Goal: Information Seeking & Learning: Check status

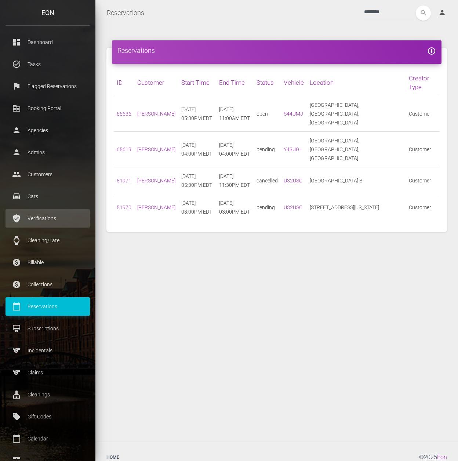
drag, startPoint x: 45, startPoint y: 217, endPoint x: 60, endPoint y: 218, distance: 15.4
click at [45, 217] on p "Verifications" at bounding box center [47, 218] width 73 height 11
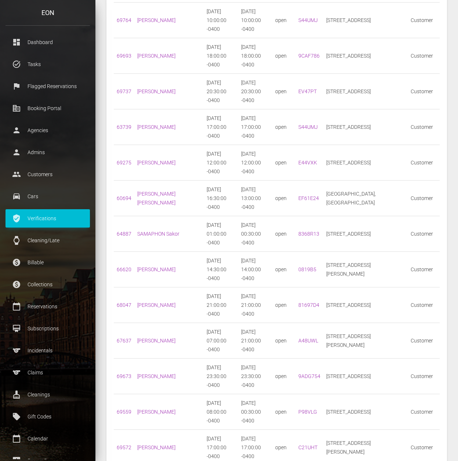
scroll to position [343, 0]
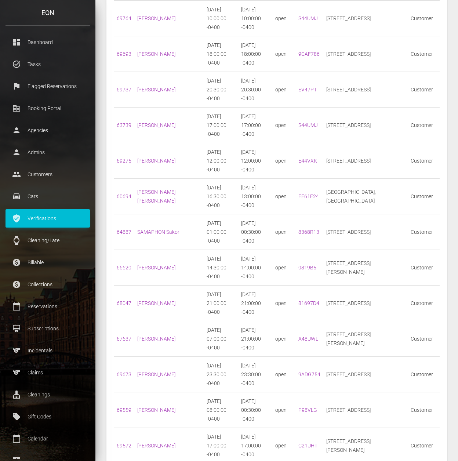
click at [41, 222] on p "Verifications" at bounding box center [47, 218] width 73 height 11
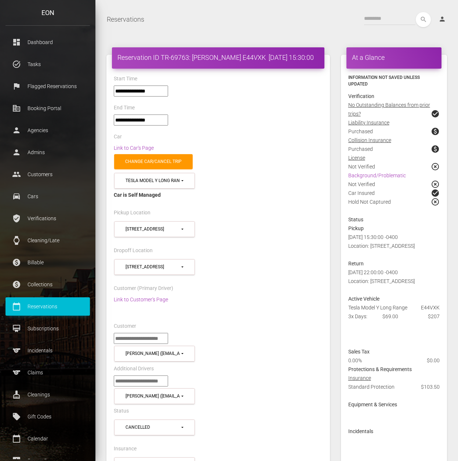
select select "*****"
select select
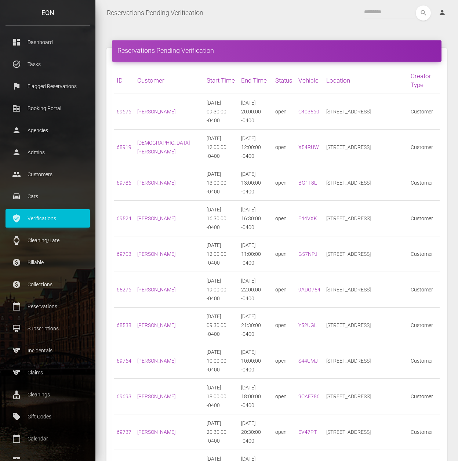
click at [122, 109] on link "69676" at bounding box center [124, 112] width 15 height 6
click at [126, 144] on link "68919" at bounding box center [124, 147] width 15 height 6
click at [124, 180] on link "69786" at bounding box center [124, 183] width 15 height 6
click at [150, 109] on link "Evan Rubin" at bounding box center [156, 112] width 38 height 6
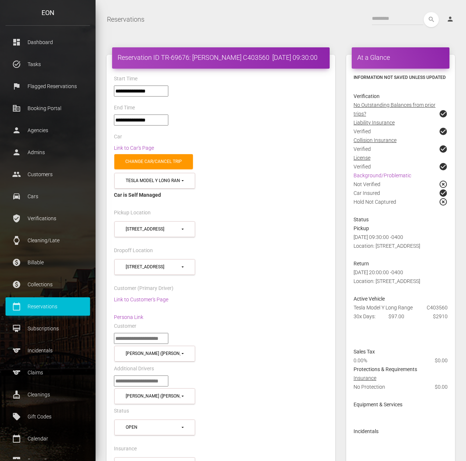
select select "*****"
select select
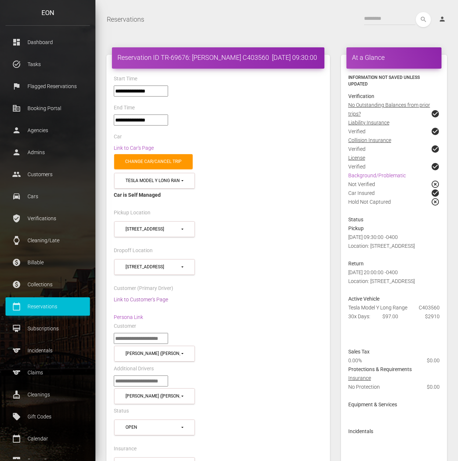
click at [157, 300] on link "Link to Customer's Page" at bounding box center [141, 300] width 54 height 6
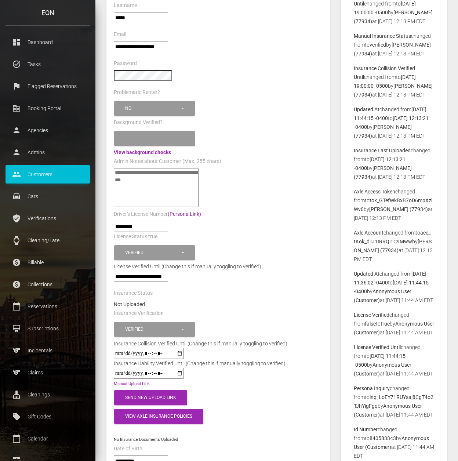
scroll to position [147, 0]
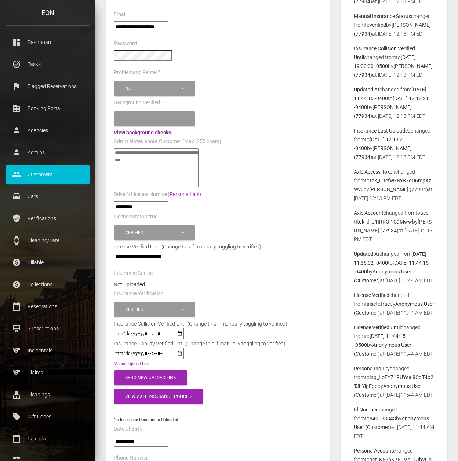
click at [162, 130] on link "View background checks" at bounding box center [142, 133] width 57 height 6
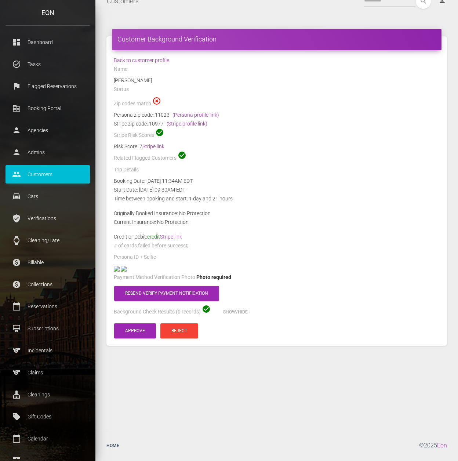
scroll to position [88, 0]
click at [167, 301] on button "Resend verify payment notification" at bounding box center [166, 293] width 105 height 15
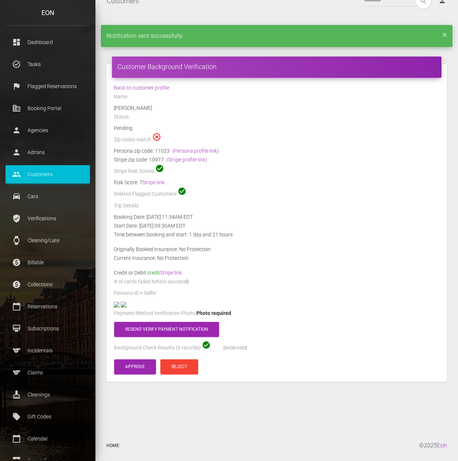
scroll to position [124, 0]
click at [180, 337] on button "Resend verify payment notification" at bounding box center [166, 329] width 105 height 15
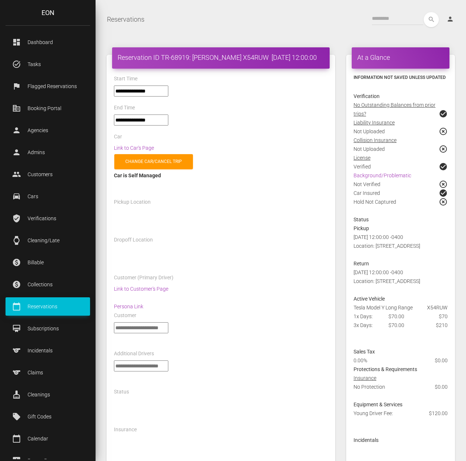
select select "*****"
select select
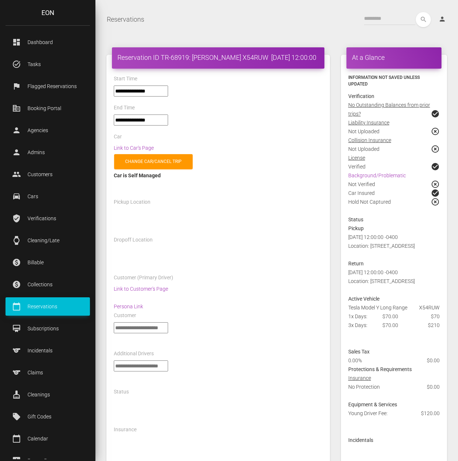
select select "*****"
select select
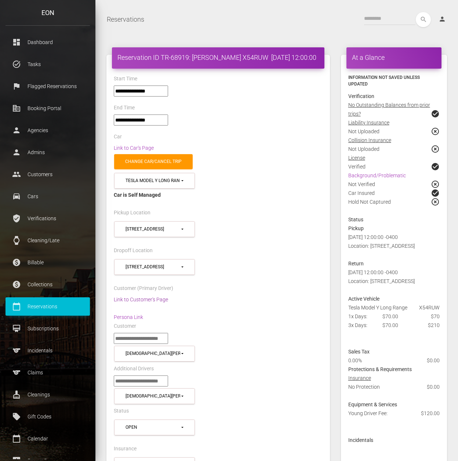
click at [158, 303] on link "Link to Customer's Page" at bounding box center [141, 300] width 54 height 6
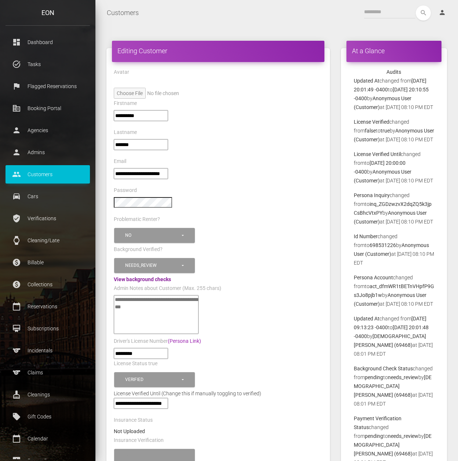
click at [160, 277] on link "View background checks" at bounding box center [142, 279] width 57 height 6
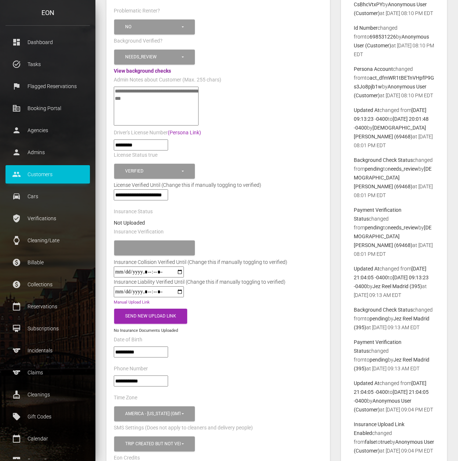
scroll to position [294, 0]
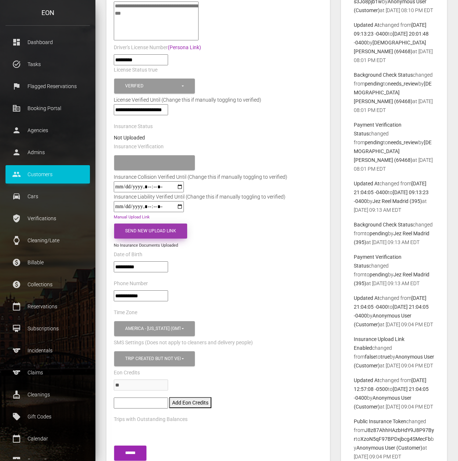
click at [170, 228] on button "Send New Upload Link" at bounding box center [150, 231] width 73 height 15
click at [158, 228] on button "Send New Upload Link" at bounding box center [150, 231] width 73 height 15
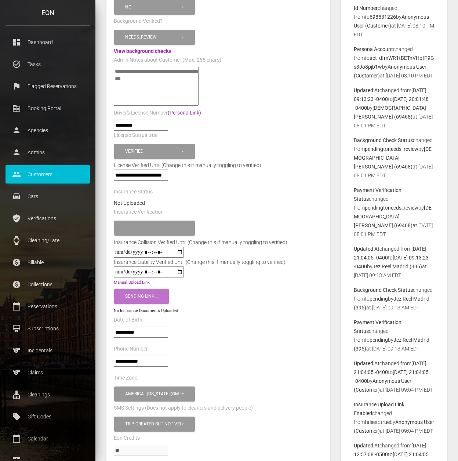
scroll to position [0, 0]
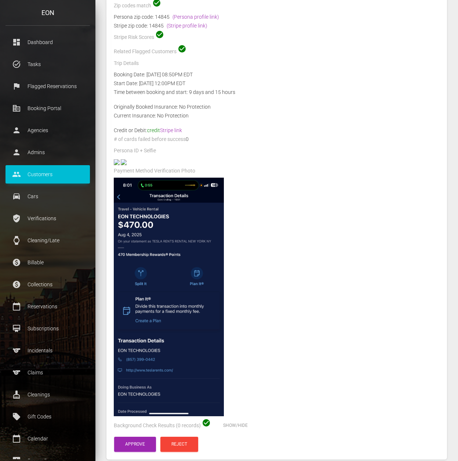
scroll to position [49, 0]
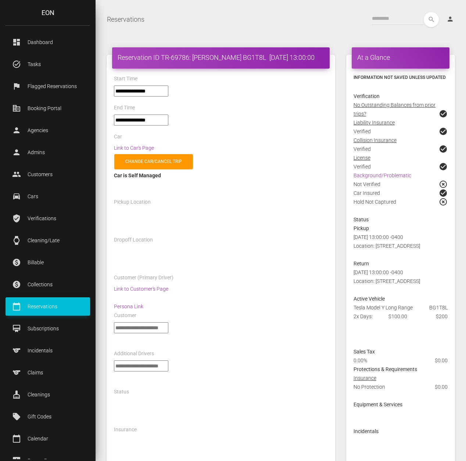
select select "*****"
select select
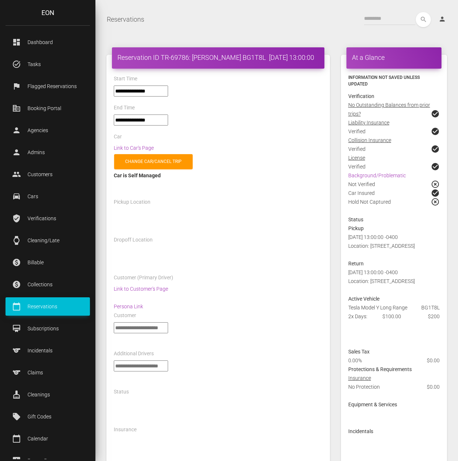
select select "*****"
select select
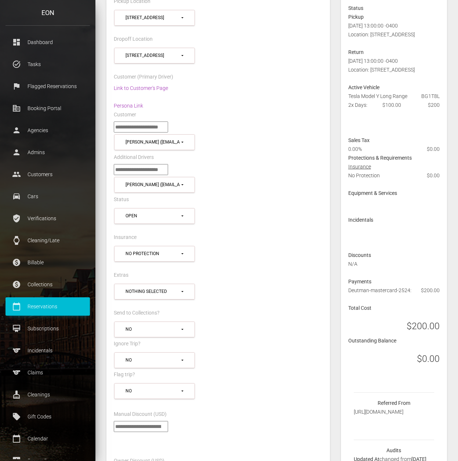
scroll to position [245, 0]
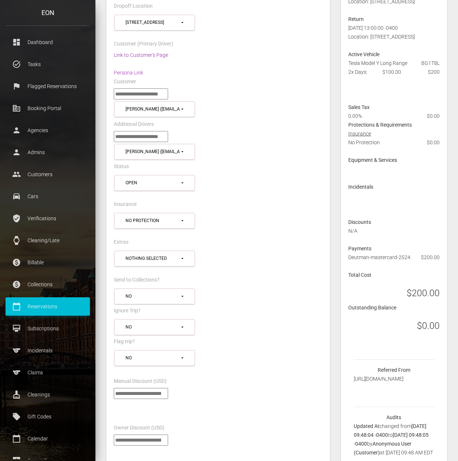
click at [152, 58] on link "Link to Customer's Page" at bounding box center [141, 55] width 54 height 6
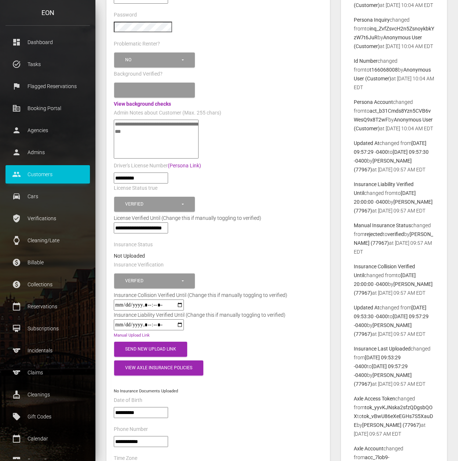
scroll to position [147, 0]
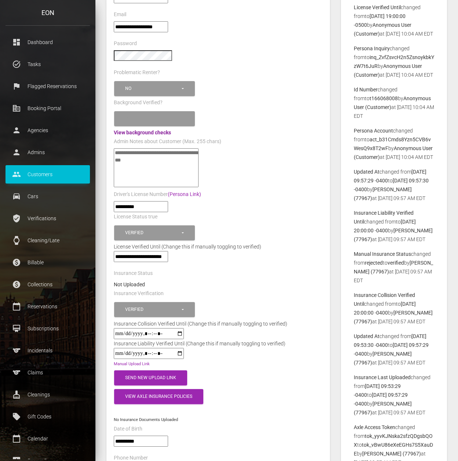
click at [163, 133] on link "View background checks" at bounding box center [142, 133] width 57 height 6
click at [167, 396] on button "View Axle Insurance Policies" at bounding box center [158, 396] width 89 height 15
click at [178, 408] on link "pol__MN2VpqpRnGjJC_seLXUW" at bounding box center [150, 411] width 73 height 6
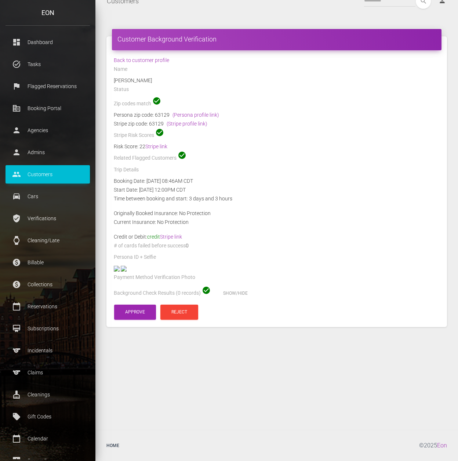
scroll to position [49, 0]
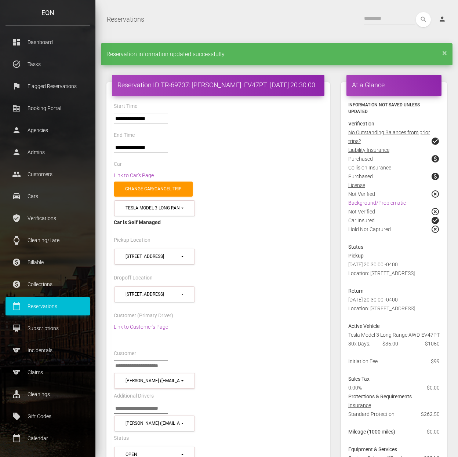
select select "*****"
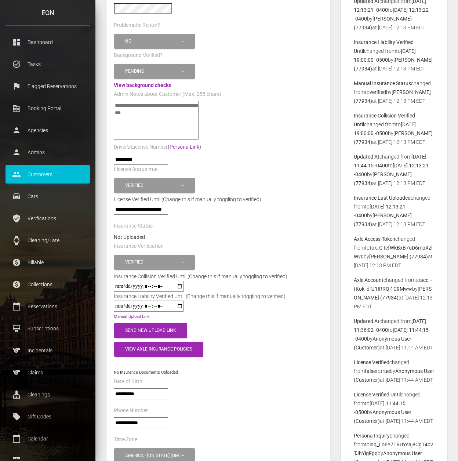
scroll to position [196, 0]
